Goal: Find specific page/section: Find specific page/section

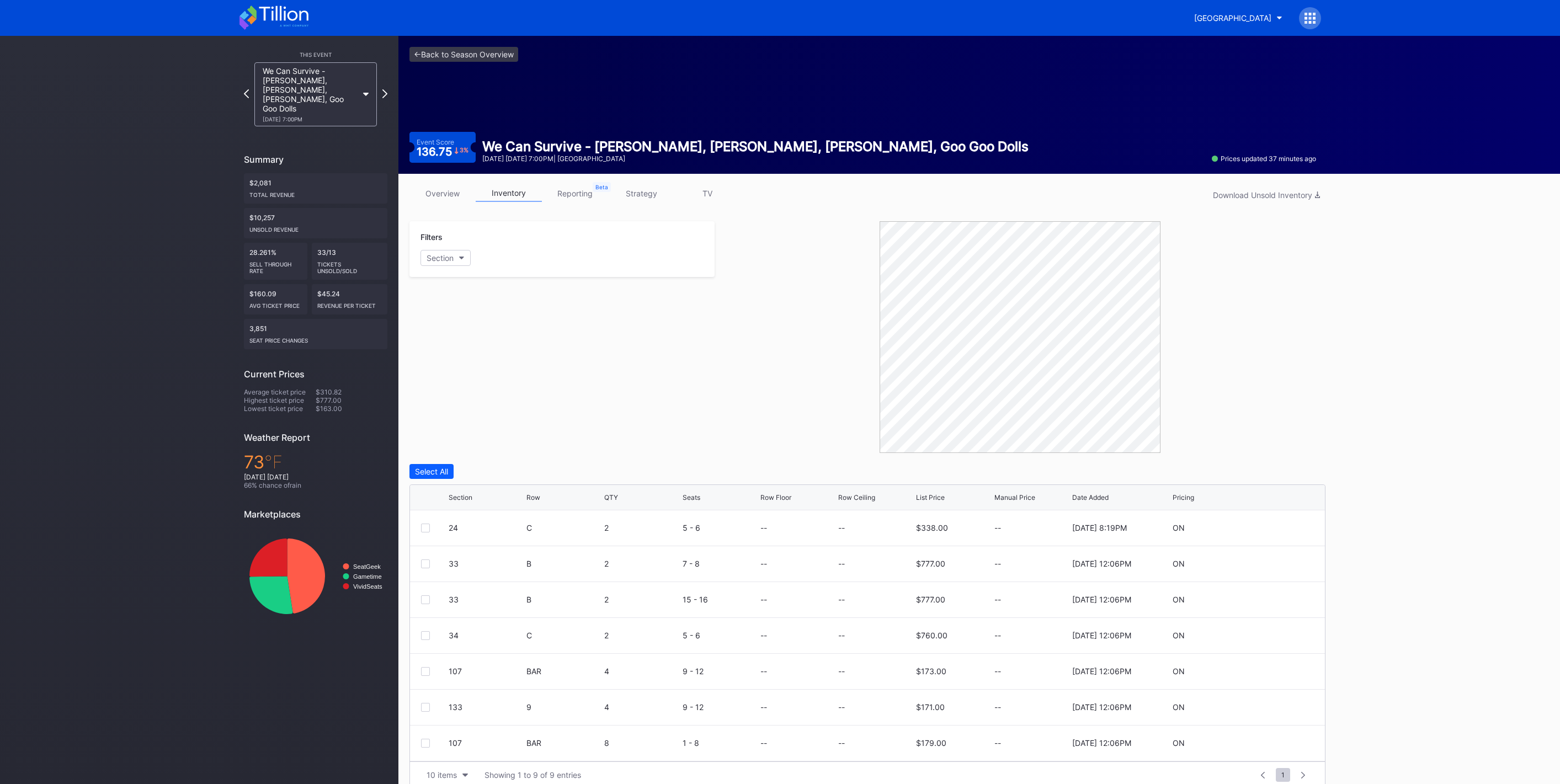
scroll to position [14, 0]
click at [458, 193] on link "overview" at bounding box center [443, 193] width 66 height 17
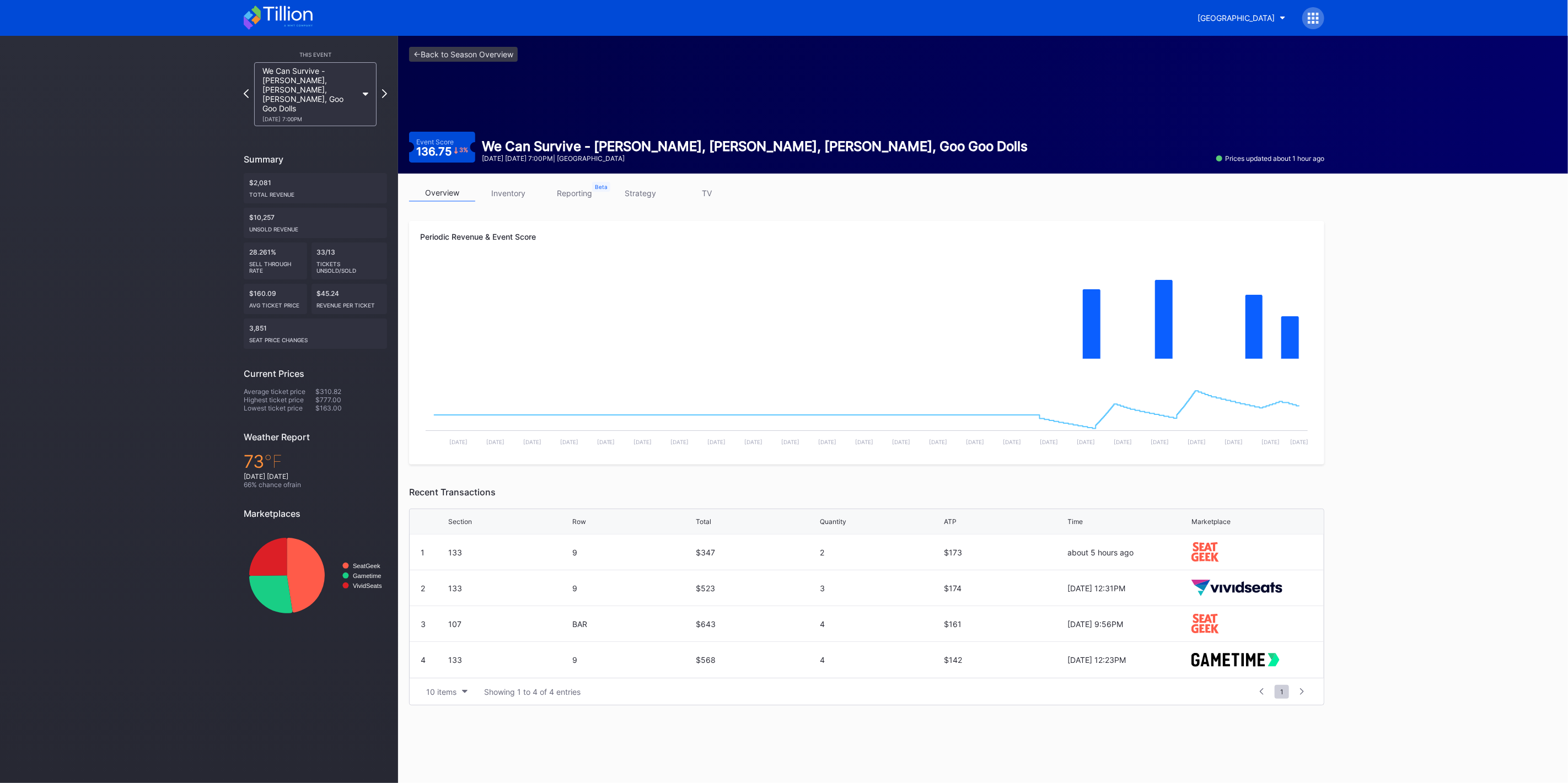
click at [529, 183] on div "overview inventory reporting strategy TV Periodic Revenue & Event Score Created…" at bounding box center [867, 444] width 937 height 543
click at [527, 185] on link "inventory" at bounding box center [508, 193] width 66 height 17
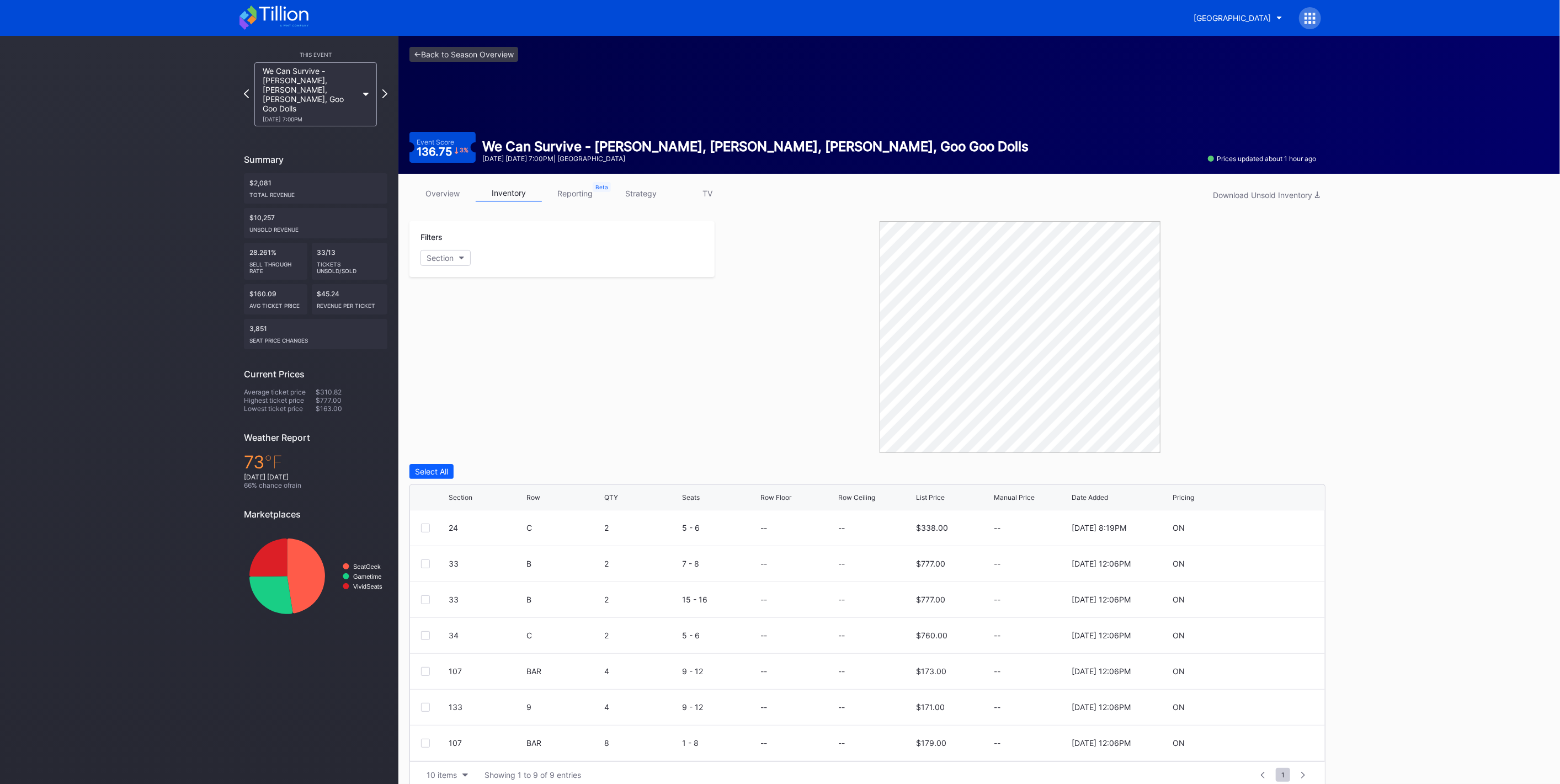
click at [296, 15] on icon at bounding box center [283, 14] width 49 height 15
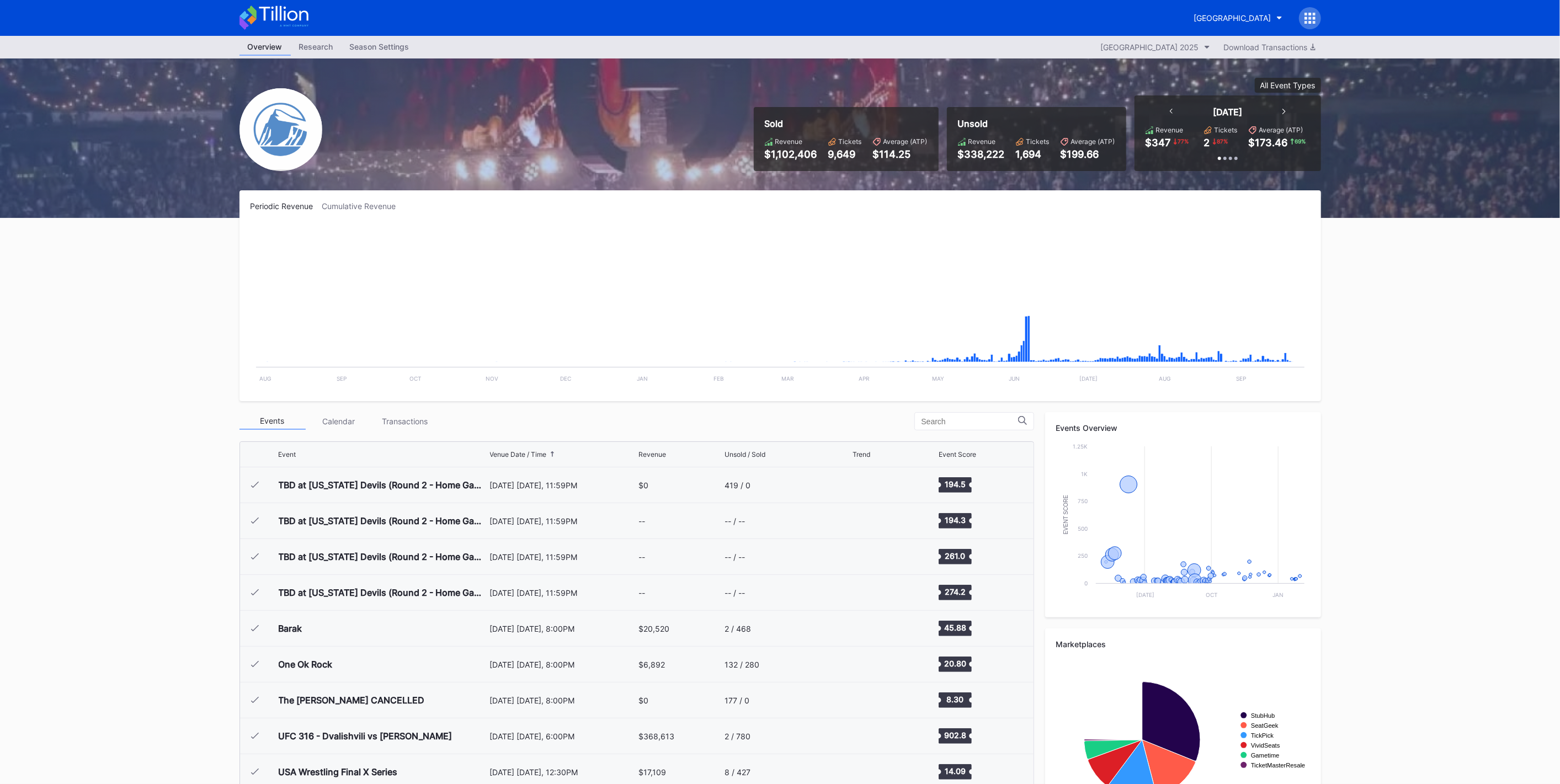
click at [1233, 10] on button "Prudential Center Secondary" at bounding box center [1237, 17] width 105 height 20
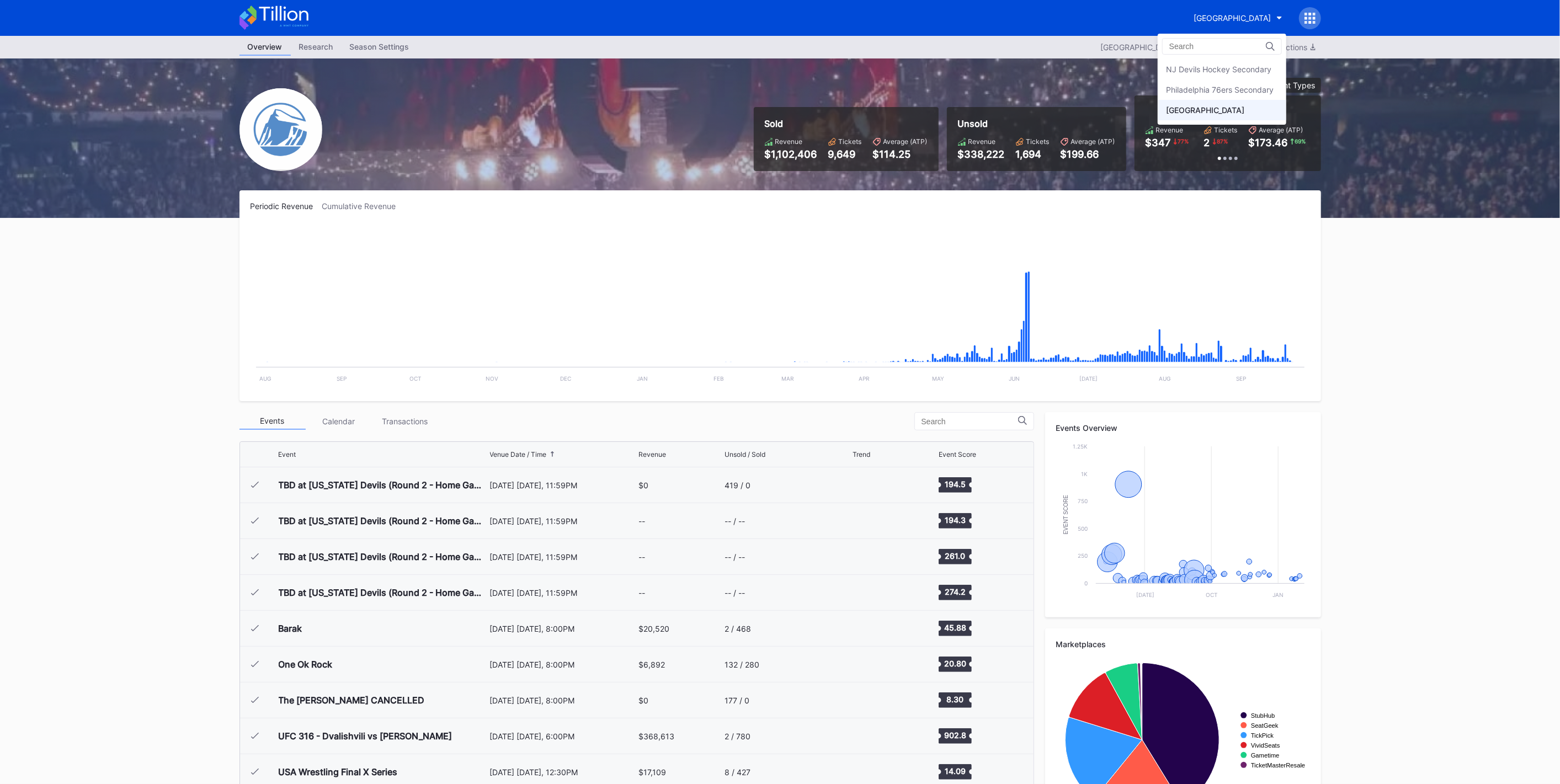
scroll to position [1649, 0]
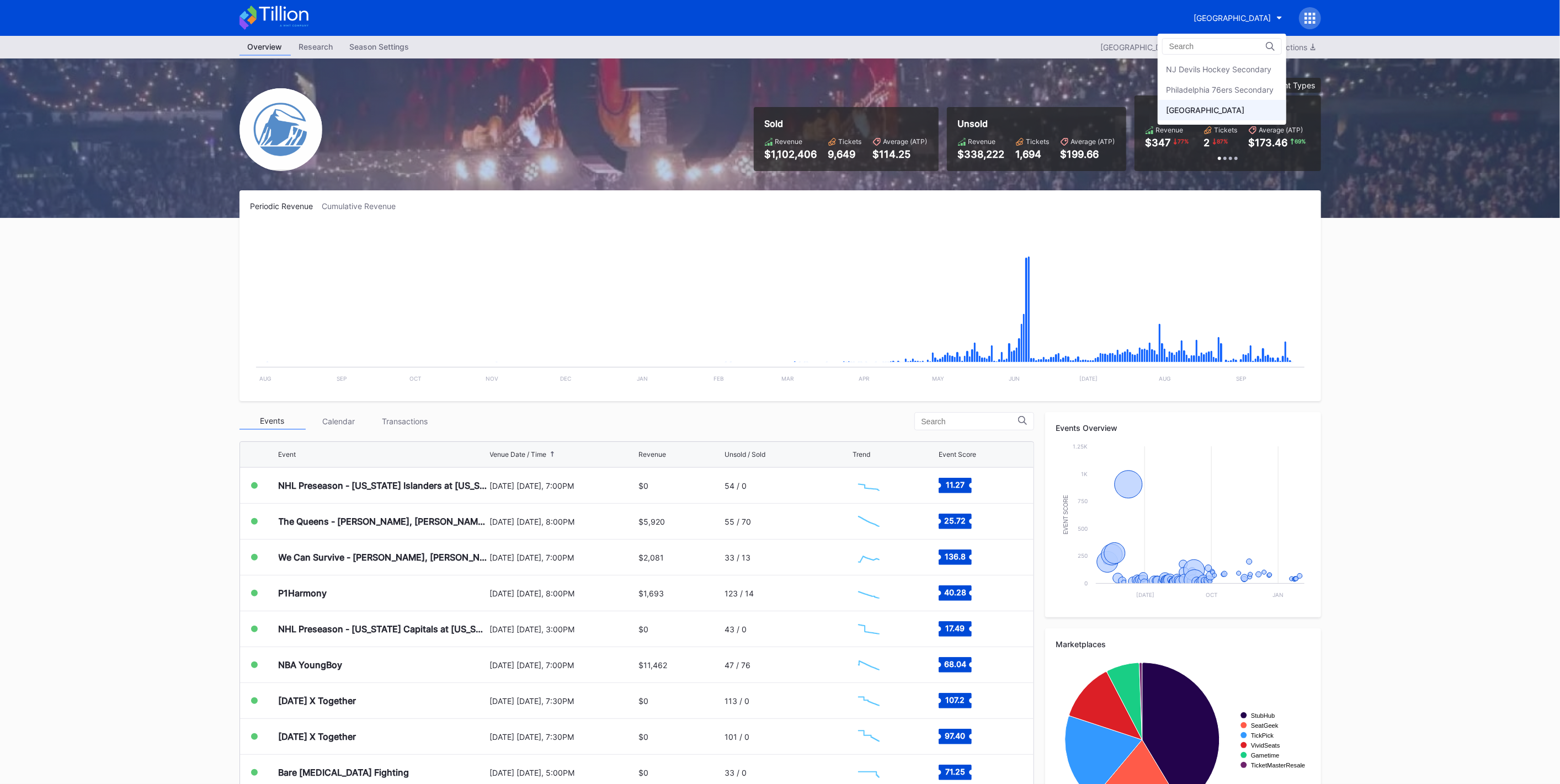
click at [1238, 84] on div "Philadelphia 76ers Secondary" at bounding box center [1222, 89] width 129 height 20
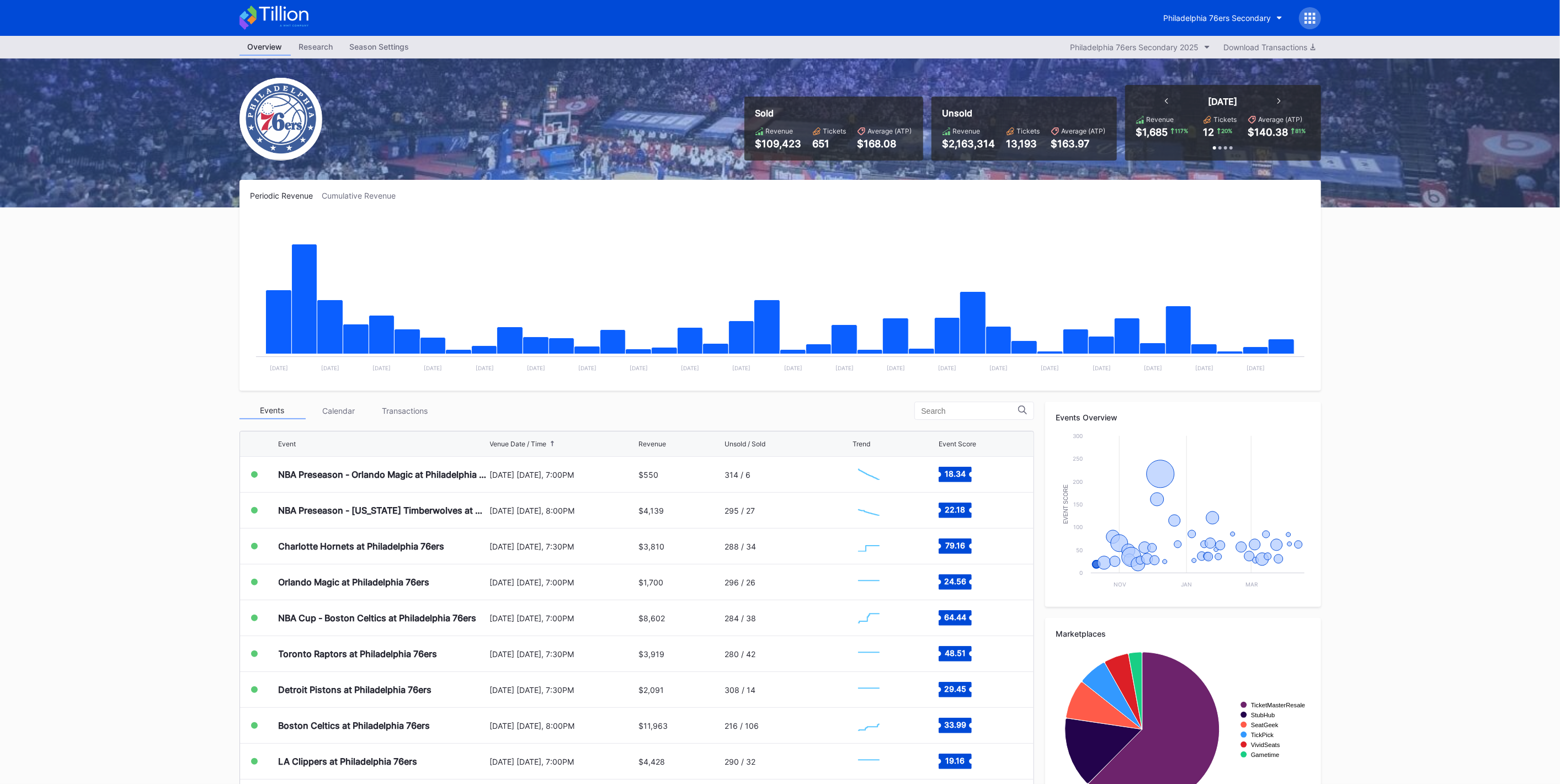
click at [398, 416] on div "Transactions" at bounding box center [405, 410] width 66 height 17
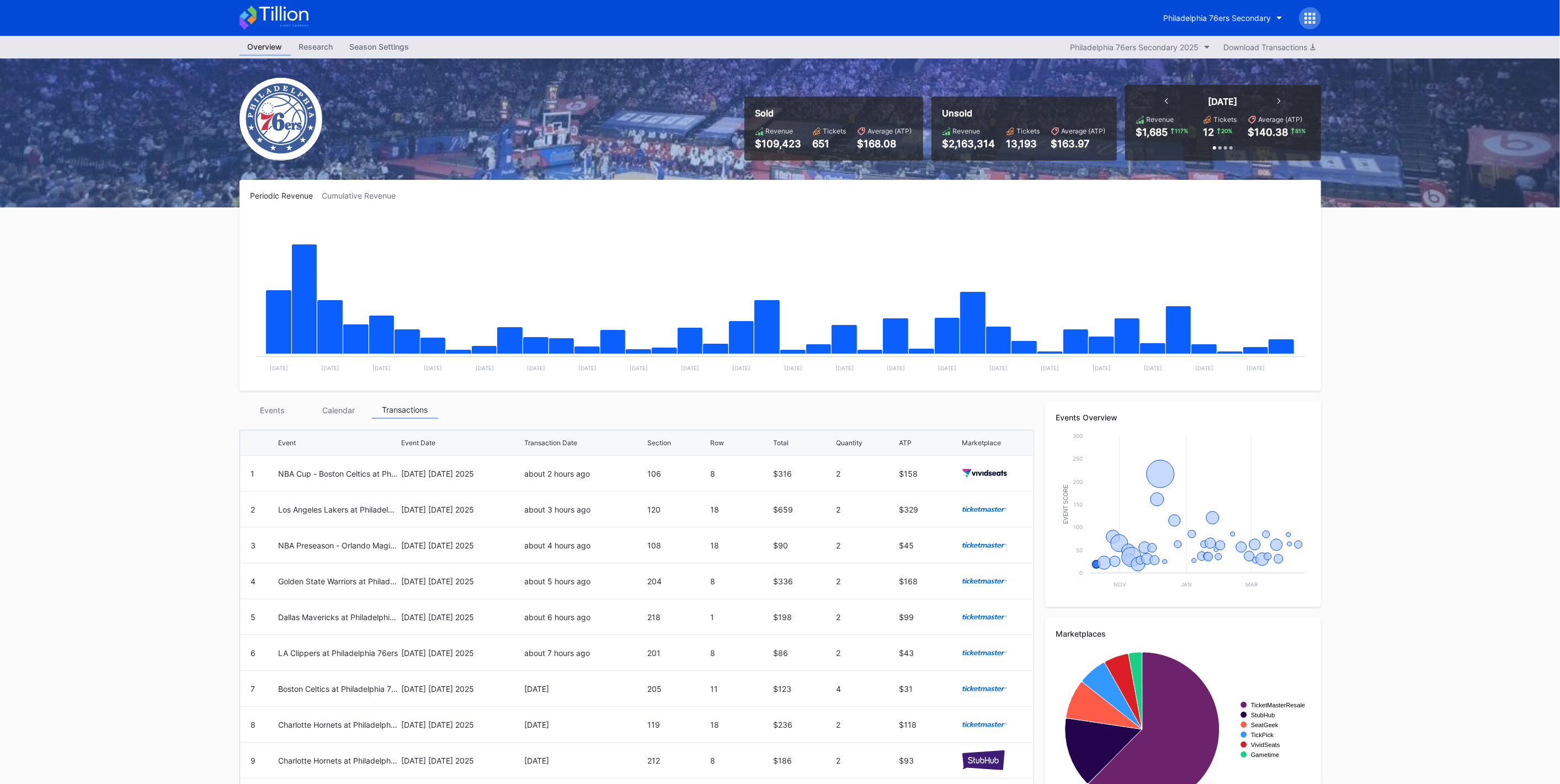
click at [274, 414] on div "Events" at bounding box center [273, 410] width 66 height 17
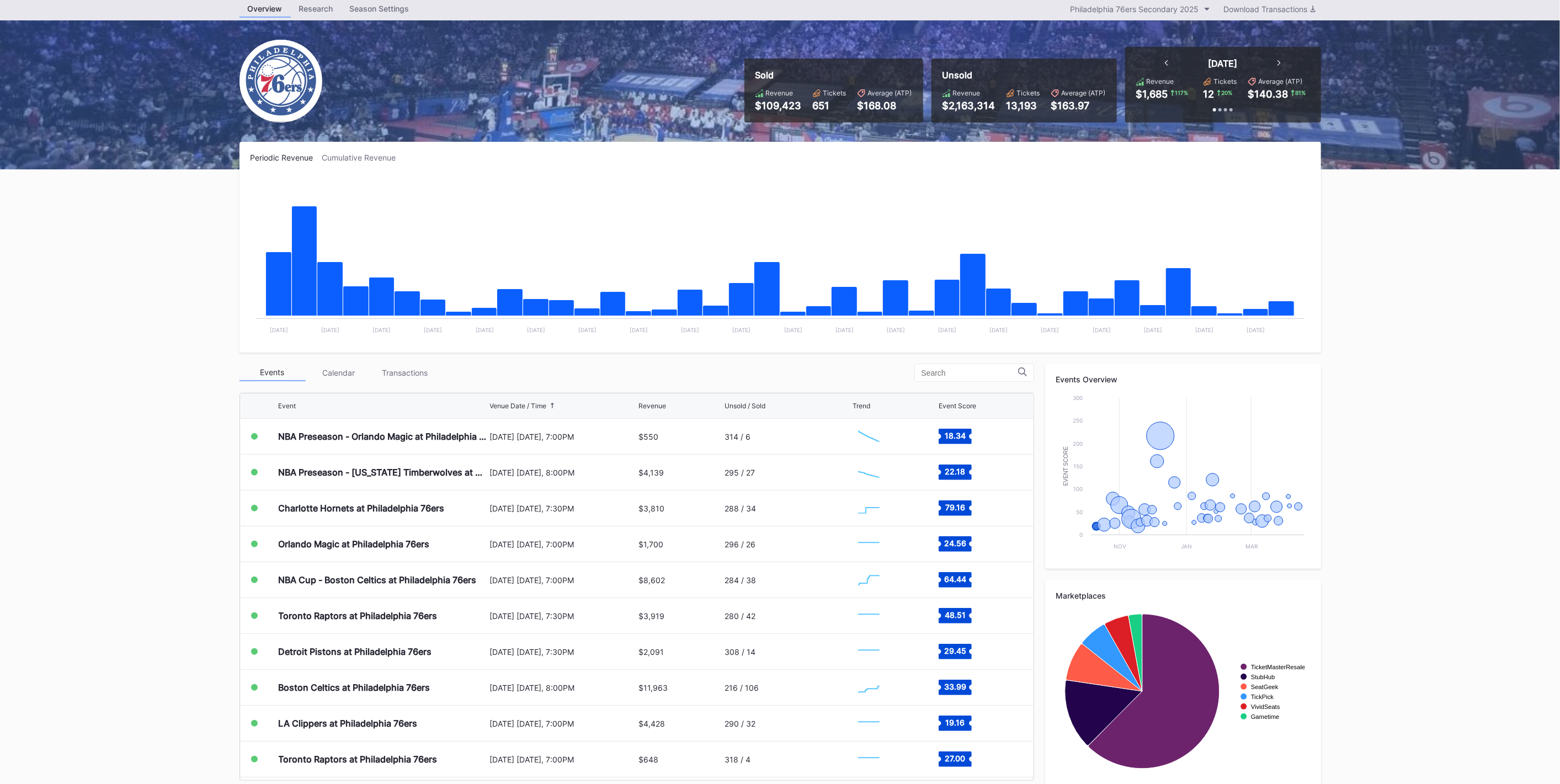
scroll to position [49, 0]
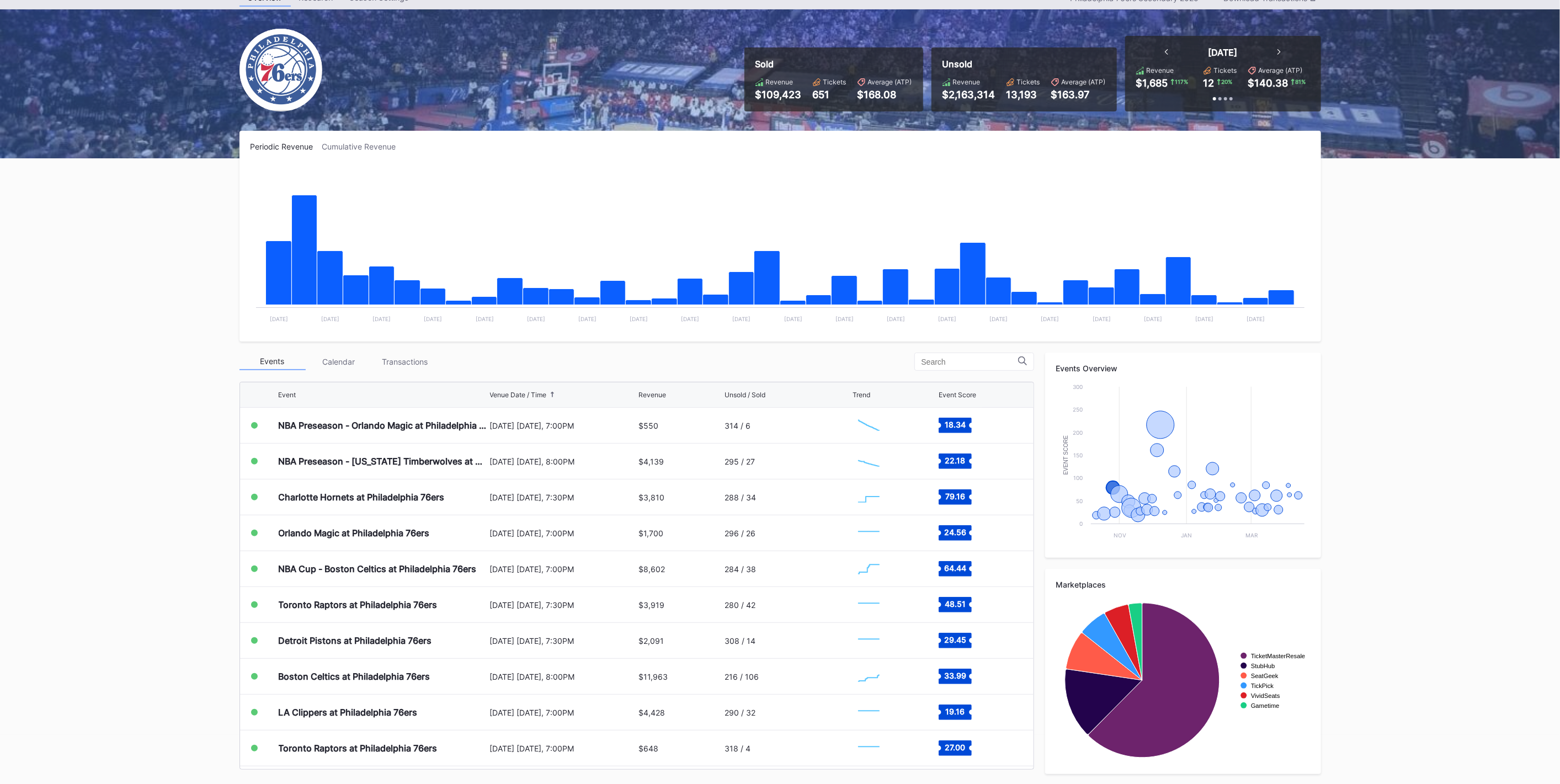
click at [301, 494] on div "Charlotte Hornets at Philadelphia 76ers" at bounding box center [362, 497] width 166 height 11
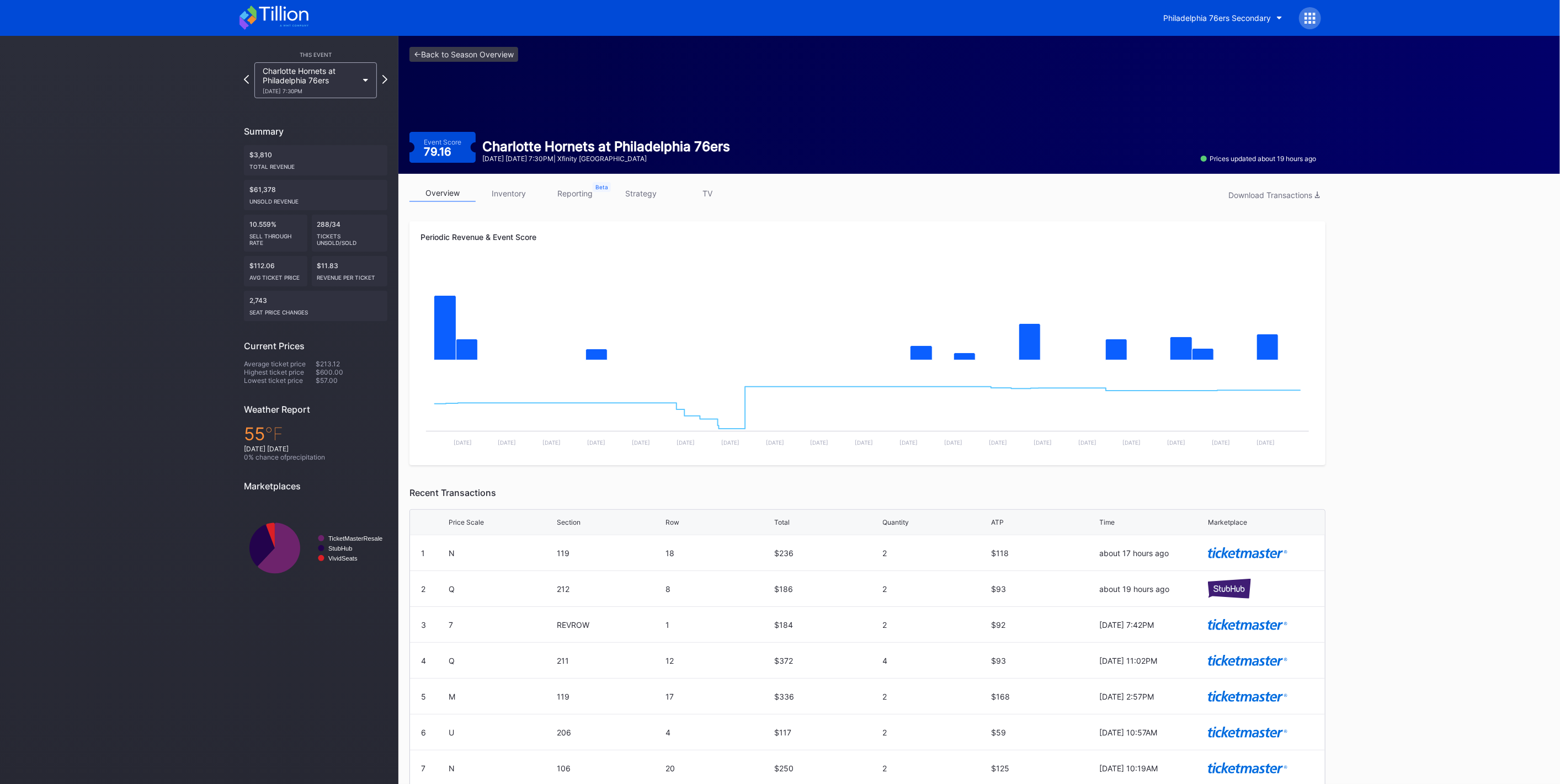
click at [506, 192] on link "inventory" at bounding box center [509, 193] width 66 height 17
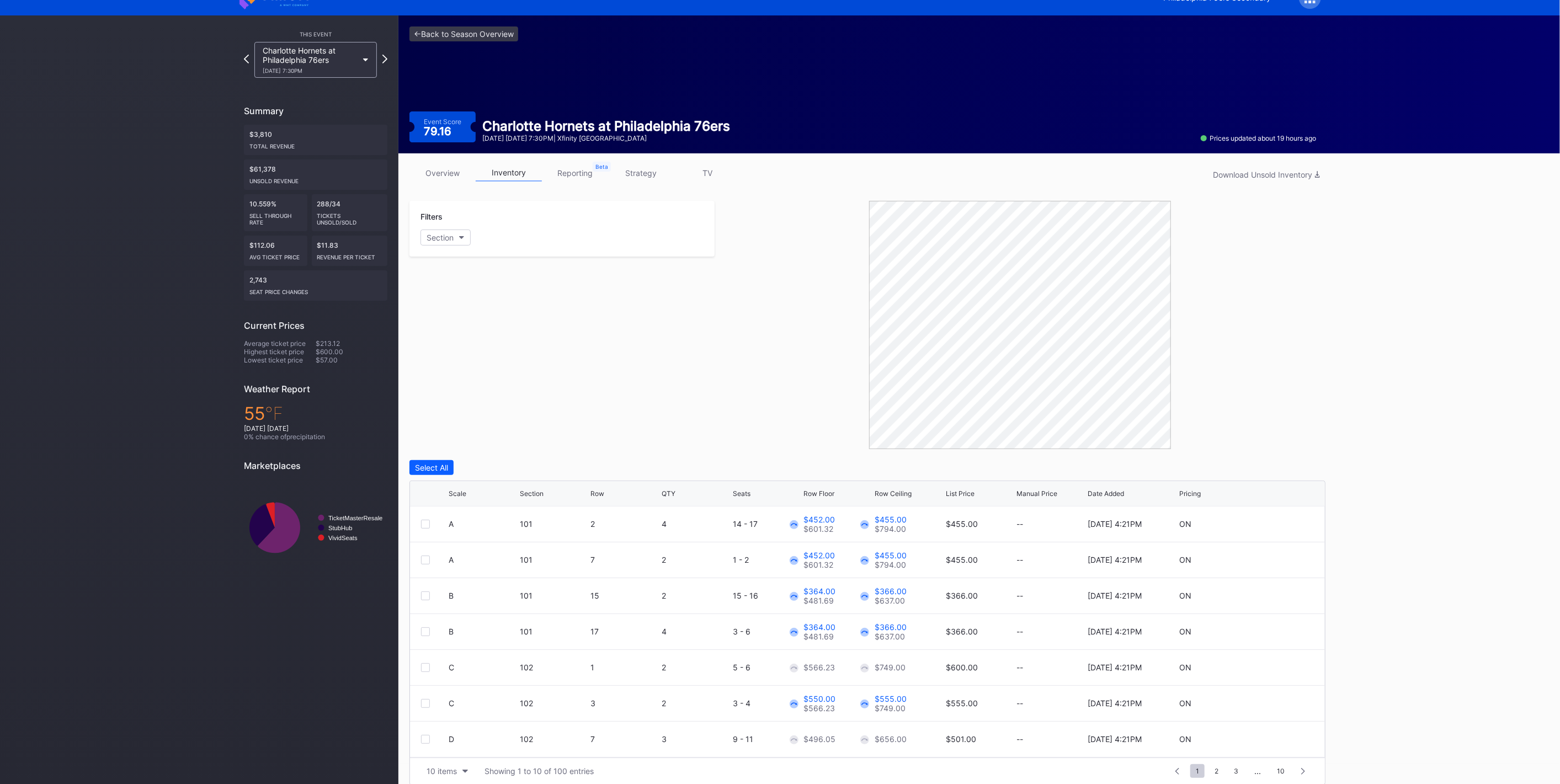
scroll to position [31, 0]
